Goal: Task Accomplishment & Management: Manage account settings

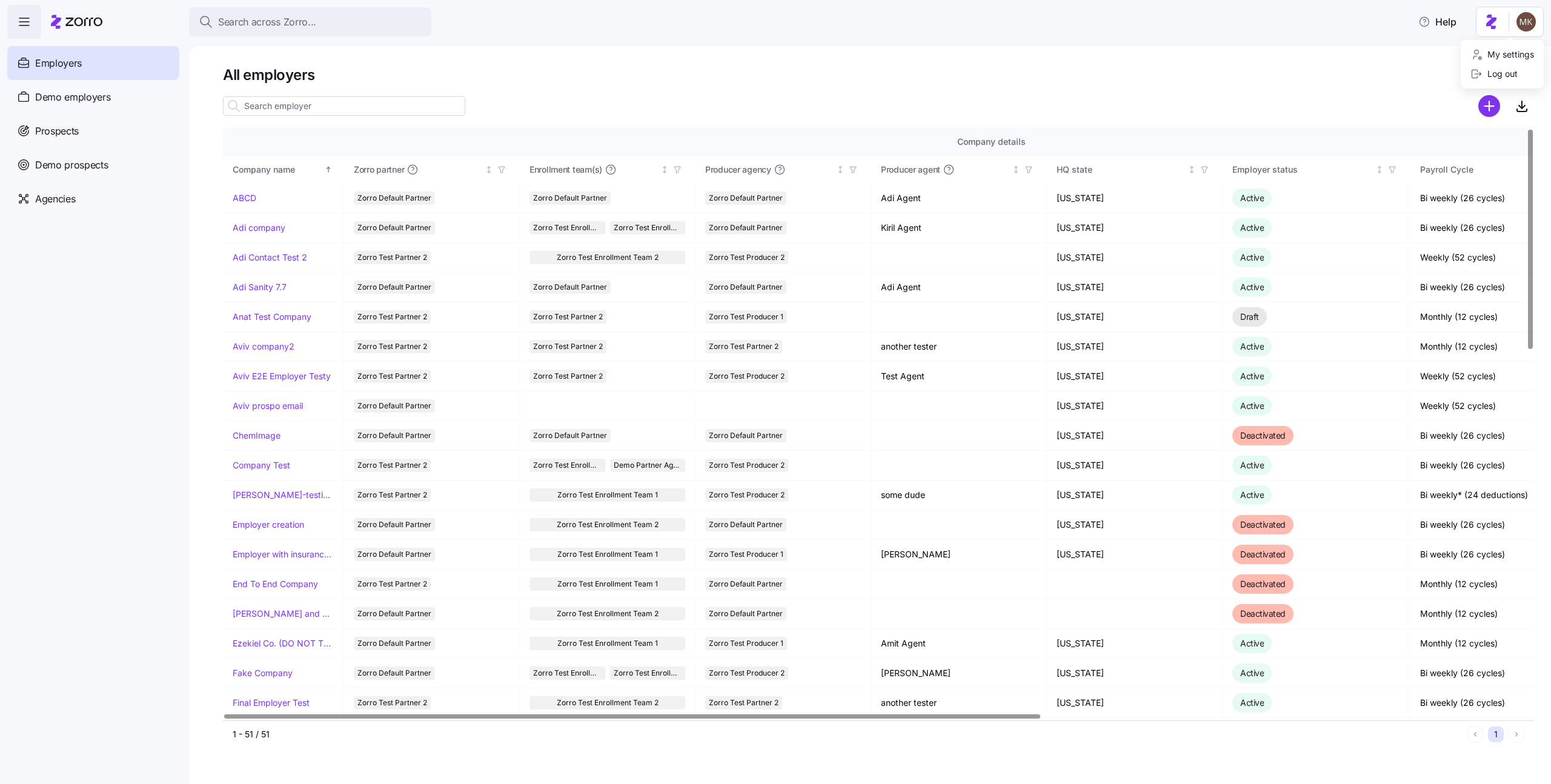
click at [1522, 28] on html "Search across Zorro... Help Employers Demo employers Prospects Demo prospects A…" at bounding box center [776, 388] width 1551 height 777
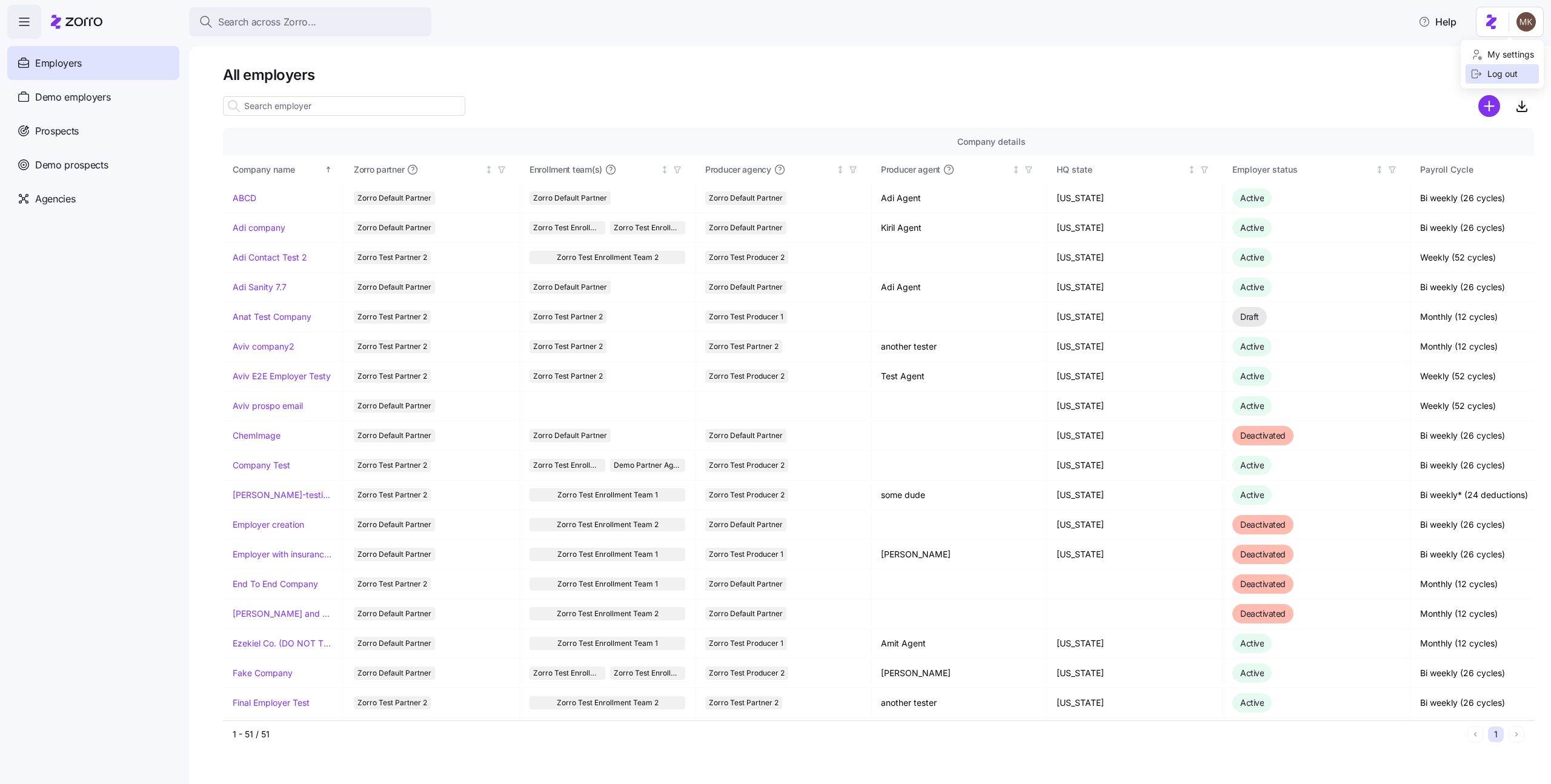
click at [1501, 76] on div "Log out" at bounding box center [1494, 74] width 47 height 13
